Goal: Task Accomplishment & Management: Manage account settings

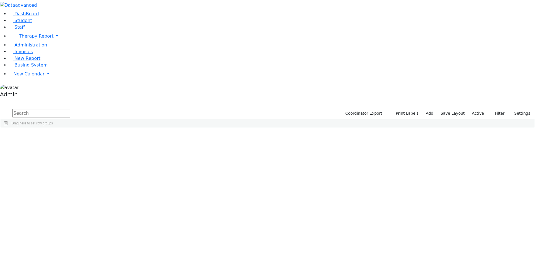
click at [70, 109] on input "text" at bounding box center [41, 113] width 58 height 8
type input "[PERSON_NAME]"
click at [92, 184] on div "Bruchy" at bounding box center [69, 188] width 46 height 8
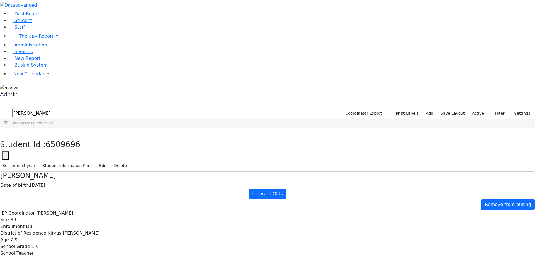
click at [131, 263] on button "Recommendation" at bounding box center [107, 269] width 49 height 12
checkbox input "true"
select select "209"
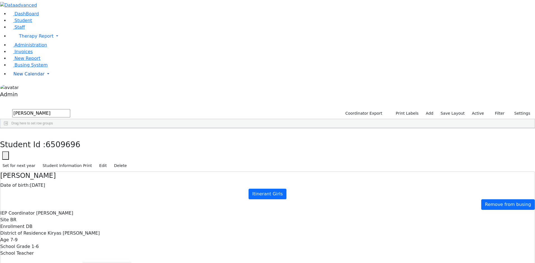
click at [22, 39] on span "New Calendar" at bounding box center [36, 35] width 35 height 5
click at [22, 88] on span "Calendar" at bounding box center [22, 85] width 20 height 5
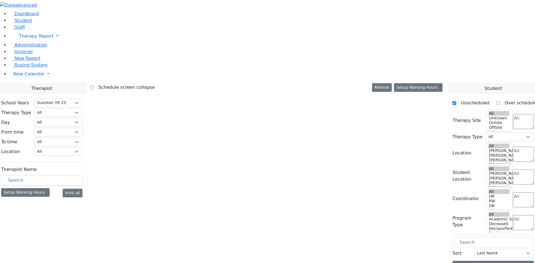
select select "211"
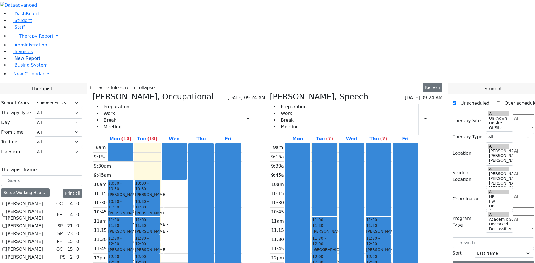
click at [21, 61] on span "New Report" at bounding box center [27, 58] width 26 height 5
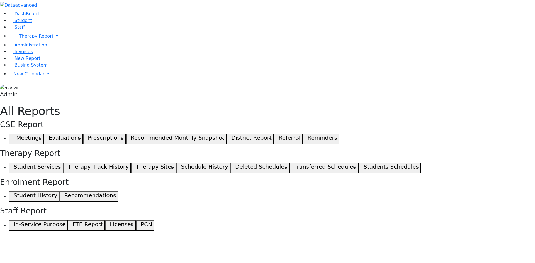
click at [63, 163] on button "Student Services" at bounding box center [36, 168] width 54 height 11
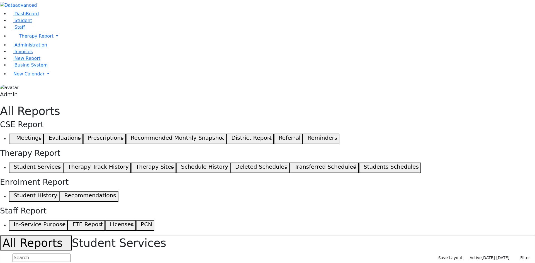
click at [488, 256] on span "07/02/2025-08/12/2025" at bounding box center [496, 258] width 28 height 4
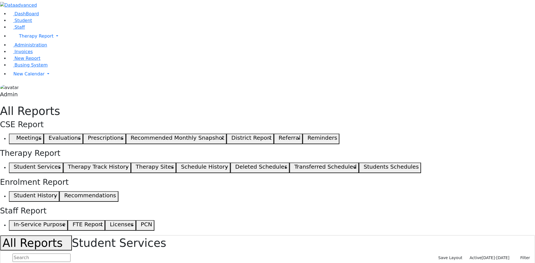
scroll to position [37, 0]
click at [71, 254] on input "text" at bounding box center [42, 258] width 58 height 8
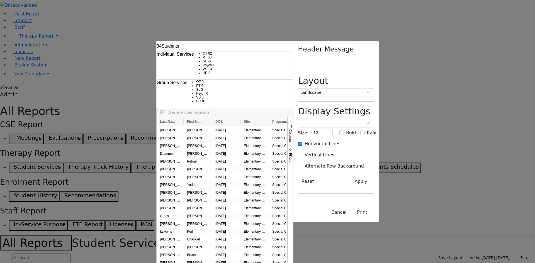
click at [335, 152] on label "Vertical Lines" at bounding box center [320, 155] width 30 height 7
click at [302, 153] on input "Vertical Lines" at bounding box center [300, 155] width 4 height 4
checkbox input "true"
click at [364, 163] on label "Alternate Row Background" at bounding box center [334, 166] width 59 height 7
click at [302, 164] on input "Alternate Row Background" at bounding box center [300, 166] width 4 height 4
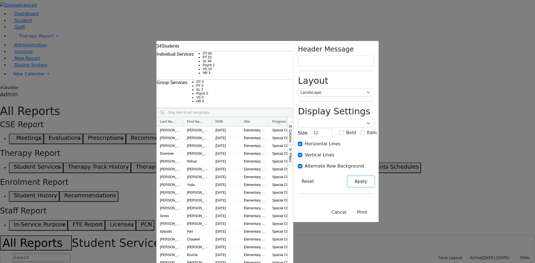
click at [374, 176] on button "Apply" at bounding box center [361, 181] width 26 height 11
click at [374, 218] on button "Print" at bounding box center [362, 212] width 24 height 11
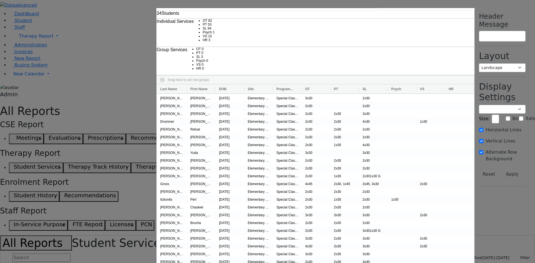
click at [479, 127] on div "Horizontal Lines Vertical Lines Alternate Row Background Autosize All Columns" at bounding box center [502, 147] width 47 height 40
click at [479, 150] on input "Alternate Row Background" at bounding box center [481, 152] width 4 height 4
checkbox input "false"
click at [479, 139] on input "Vertical Lines" at bounding box center [481, 141] width 4 height 4
checkbox input "false"
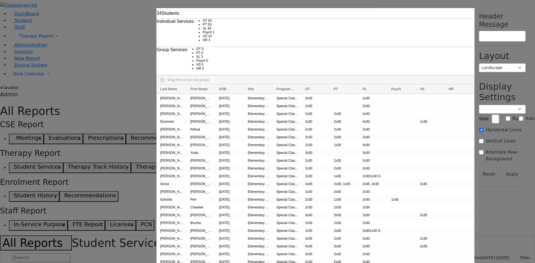
click at [479, 81] on div "Display Settings Poppins Courier New Lucida Console Monaco Arial Verdana Size: …" at bounding box center [502, 133] width 47 height 105
click at [479, 128] on input "Horizontal Lines" at bounding box center [481, 130] width 4 height 4
checkbox input "false"
click at [479, 150] on input "Alternate Row Background" at bounding box center [481, 152] width 4 height 4
checkbox input "true"
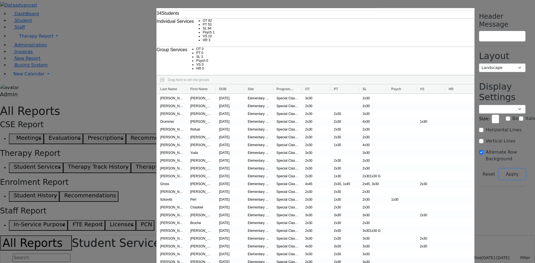
click at [499, 169] on button "Apply" at bounding box center [512, 174] width 26 height 11
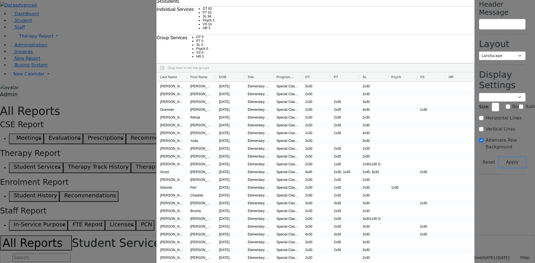
scroll to position [18, 0]
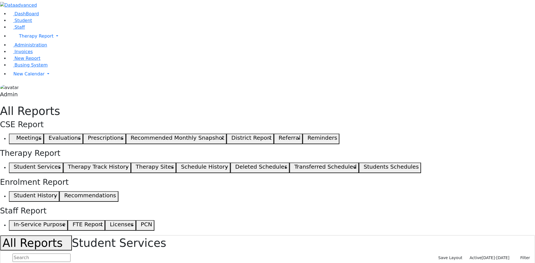
scroll to position [0, 0]
checkbox input "true"
checkbox input "false"
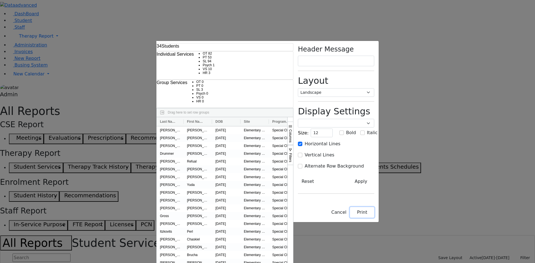
click at [374, 218] on button "Print" at bounding box center [362, 212] width 24 height 11
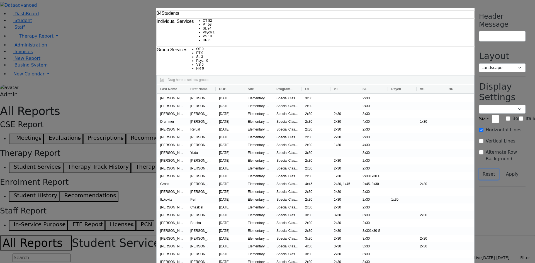
click at [479, 169] on button "Reset" at bounding box center [489, 174] width 20 height 11
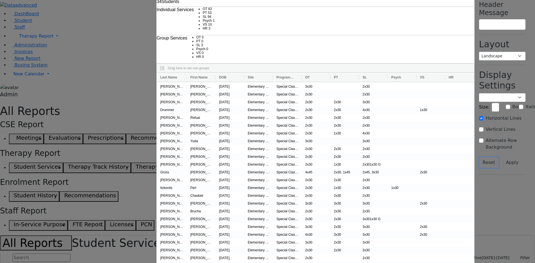
scroll to position [18, 0]
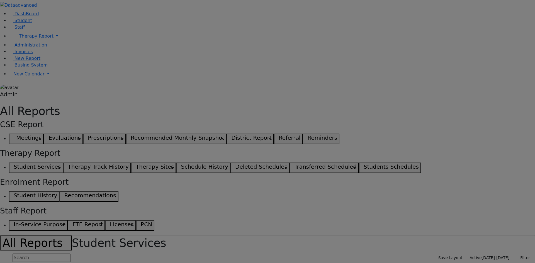
scroll to position [0, 0]
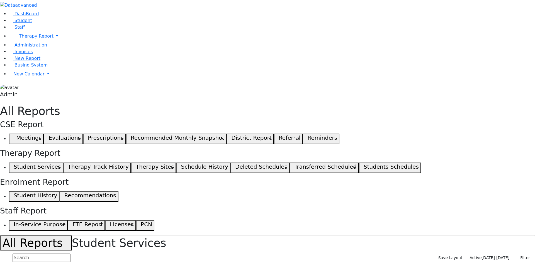
click at [482, 256] on span "Active" at bounding box center [476, 258] width 12 height 4
select select "landscape"
type input "12"
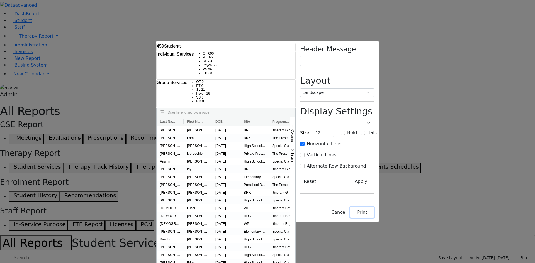
click at [374, 218] on button "Print" at bounding box center [362, 212] width 24 height 11
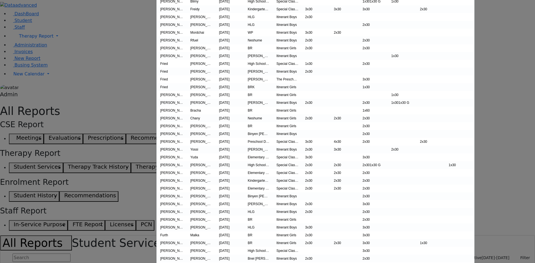
scroll to position [558, 0]
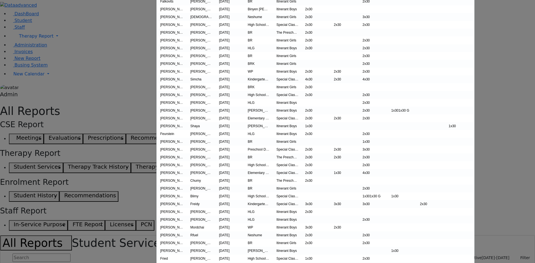
drag, startPoint x: 496, startPoint y: 39, endPoint x: 491, endPoint y: 38, distance: 5.4
click at [496, 39] on div "459 Students Individual Services OT 690 PT 379 SL 936 Psych 53" at bounding box center [267, 131] width 535 height 263
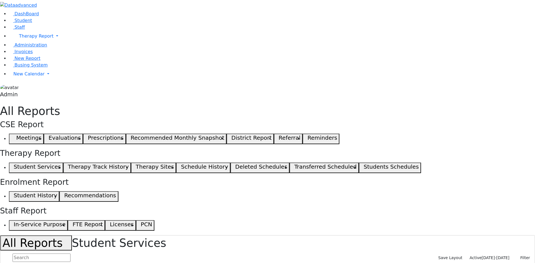
scroll to position [0, 0]
click at [32, 39] on span "New Calendar" at bounding box center [36, 35] width 35 height 5
click at [23, 88] on span "Calendar" at bounding box center [22, 85] width 20 height 5
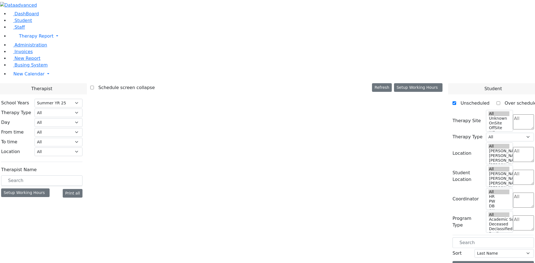
select select "211"
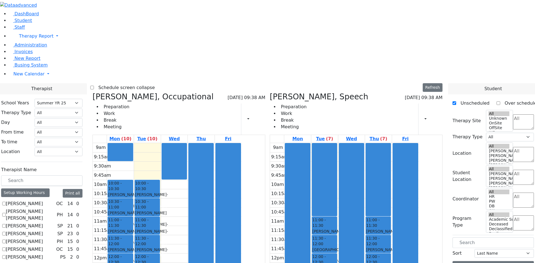
click at [304, 92] on h3 "[PERSON_NAME], Speech" at bounding box center [319, 96] width 99 height 9
click at [270, 92] on icon at bounding box center [270, 96] width 0 height 9
select select "1"
checkbox input "false"
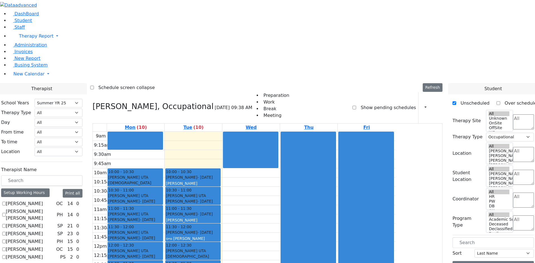
click at [436, 105] on icon at bounding box center [436, 107] width 0 height 5
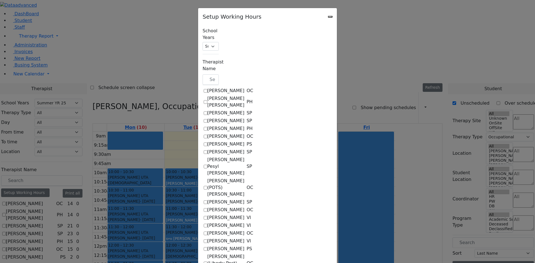
checkbox input "true"
select select "09:30:00"
select select "15:00:00"
select select "1"
select select "15:00:00"
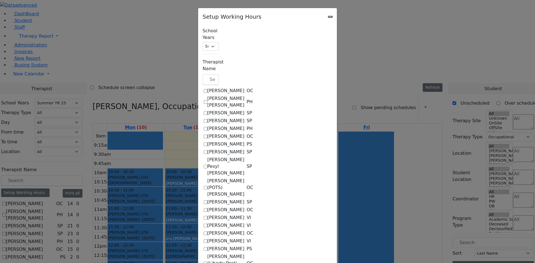
select select "15:00:00"
select select "1"
select select "15:00:00"
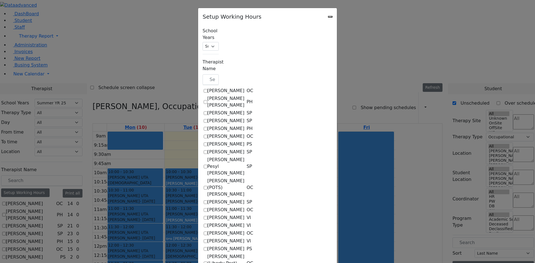
select select "10:00:00"
select select "15:00:00"
select select "1"
select select "15:00:00"
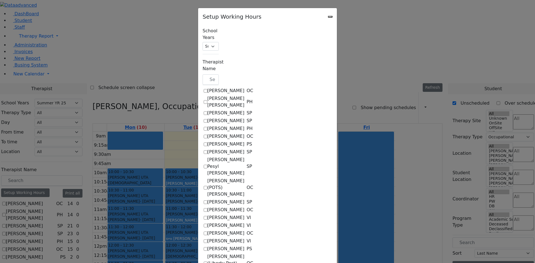
select select "15:00:00"
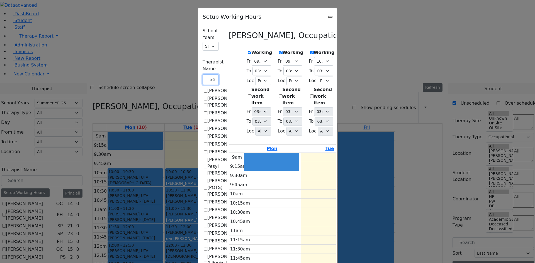
click at [203, 74] on input "text" at bounding box center [211, 79] width 16 height 11
type input "ma"
click at [330, 17] on icon "Close" at bounding box center [330, 17] width 0 height 0
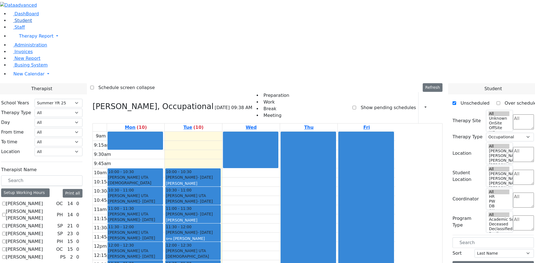
click at [32, 23] on link "Student" at bounding box center [20, 20] width 23 height 5
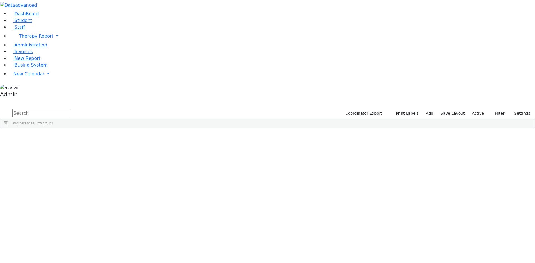
click at [70, 109] on input "text" at bounding box center [41, 113] width 58 height 8
type input "neum"
